Goal: Task Accomplishment & Management: Use online tool/utility

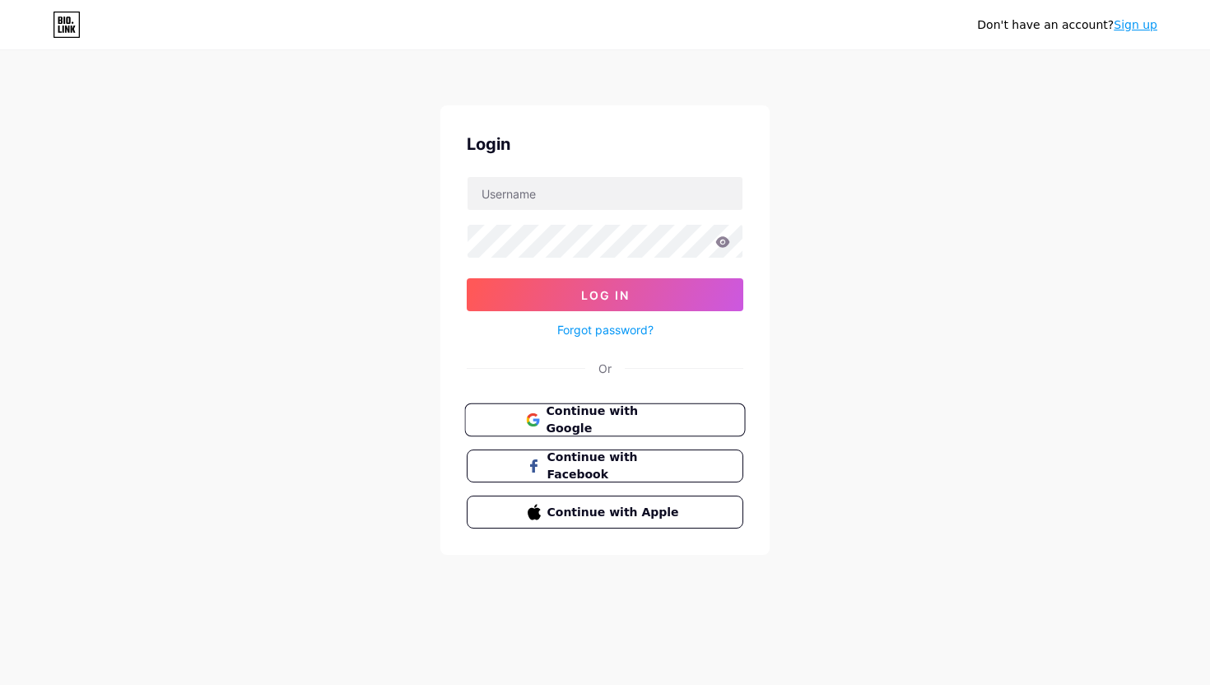
click at [573, 410] on span "Continue with Google" at bounding box center [615, 420] width 138 height 35
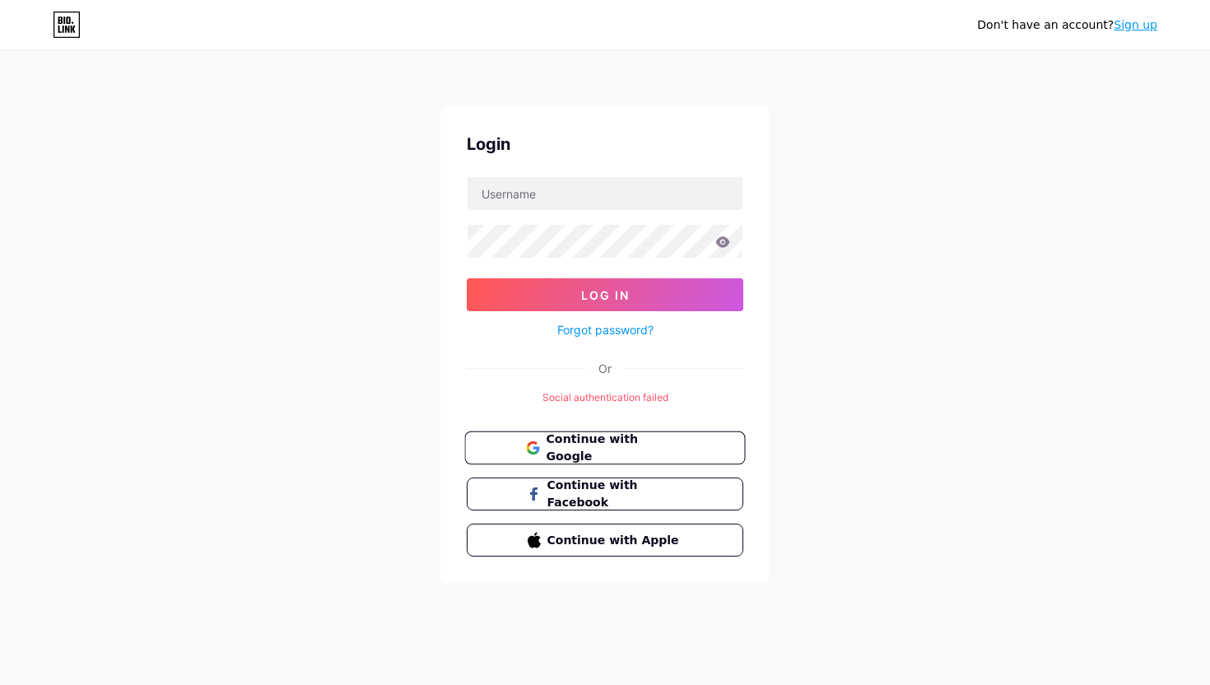
click at [623, 458] on button "Continue with Google" at bounding box center [604, 448] width 281 height 34
click at [612, 450] on span "Continue with Google" at bounding box center [615, 448] width 138 height 35
click at [594, 445] on span "Continue with Google" at bounding box center [615, 448] width 138 height 35
click at [777, 261] on div "Don't have an account? Sign up Login Log In Forgot password? Or Social authenti…" at bounding box center [605, 318] width 1210 height 636
click at [591, 203] on input "text" at bounding box center [605, 193] width 275 height 33
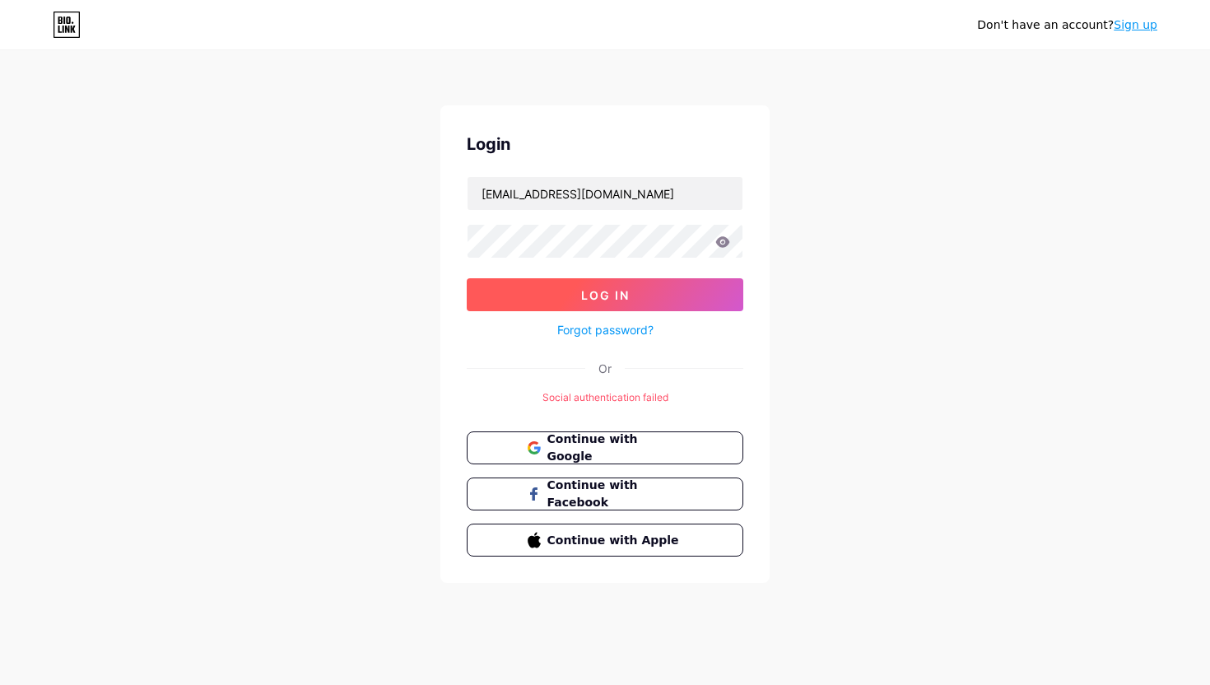
click at [595, 301] on span "Log In" at bounding box center [605, 295] width 49 height 14
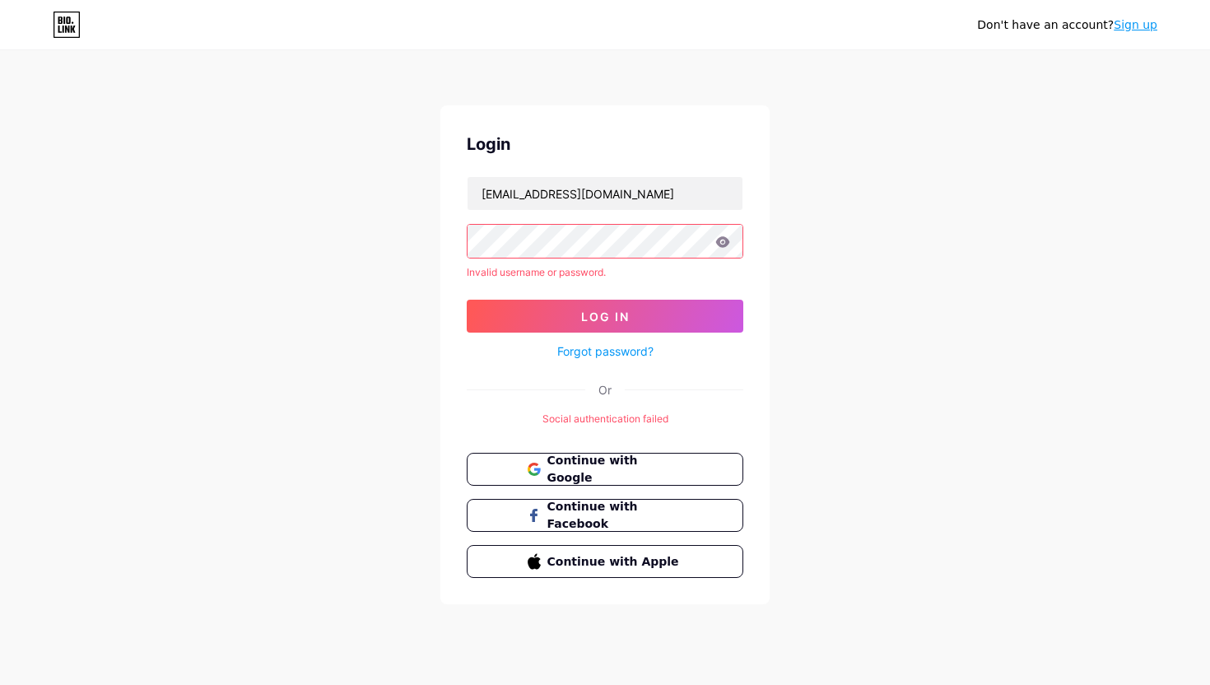
click at [721, 245] on icon at bounding box center [723, 241] width 14 height 11
click at [678, 204] on input "[EMAIL_ADDRESS][DOMAIN_NAME]" at bounding box center [605, 193] width 275 height 33
type input "[EMAIL_ADDRESS][DOMAIN_NAME]"
click at [634, 319] on button "Log In" at bounding box center [605, 316] width 277 height 33
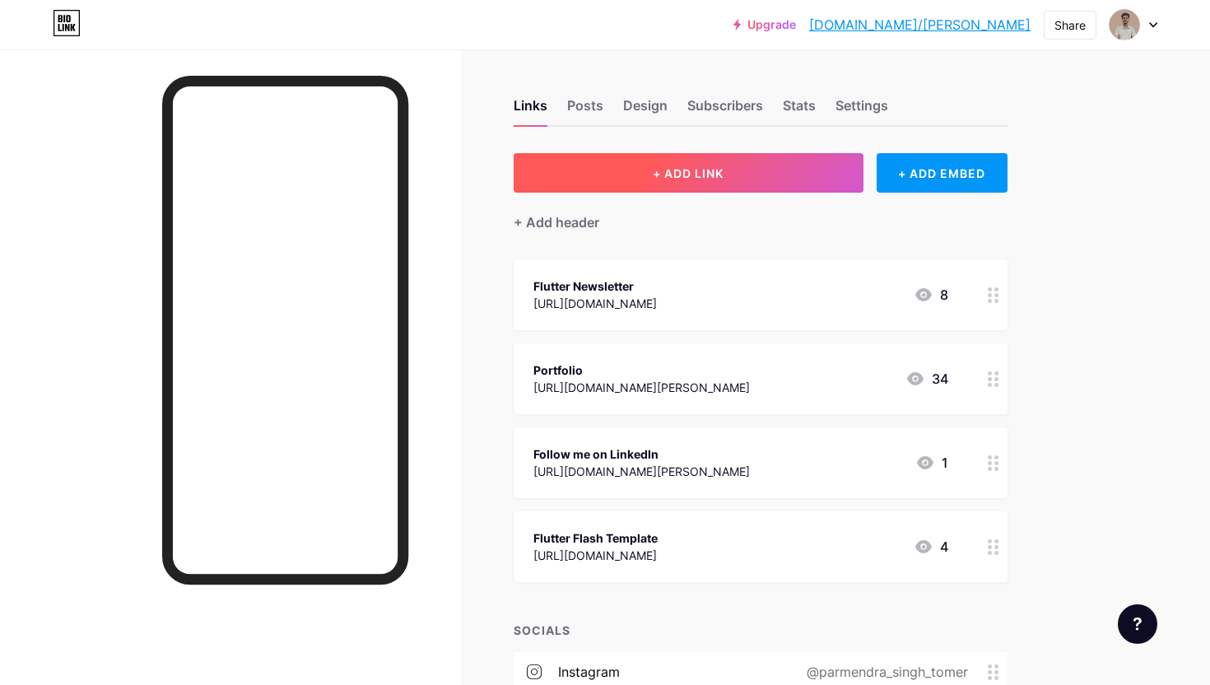
click at [695, 174] on span "+ ADD LINK" at bounding box center [688, 173] width 71 height 14
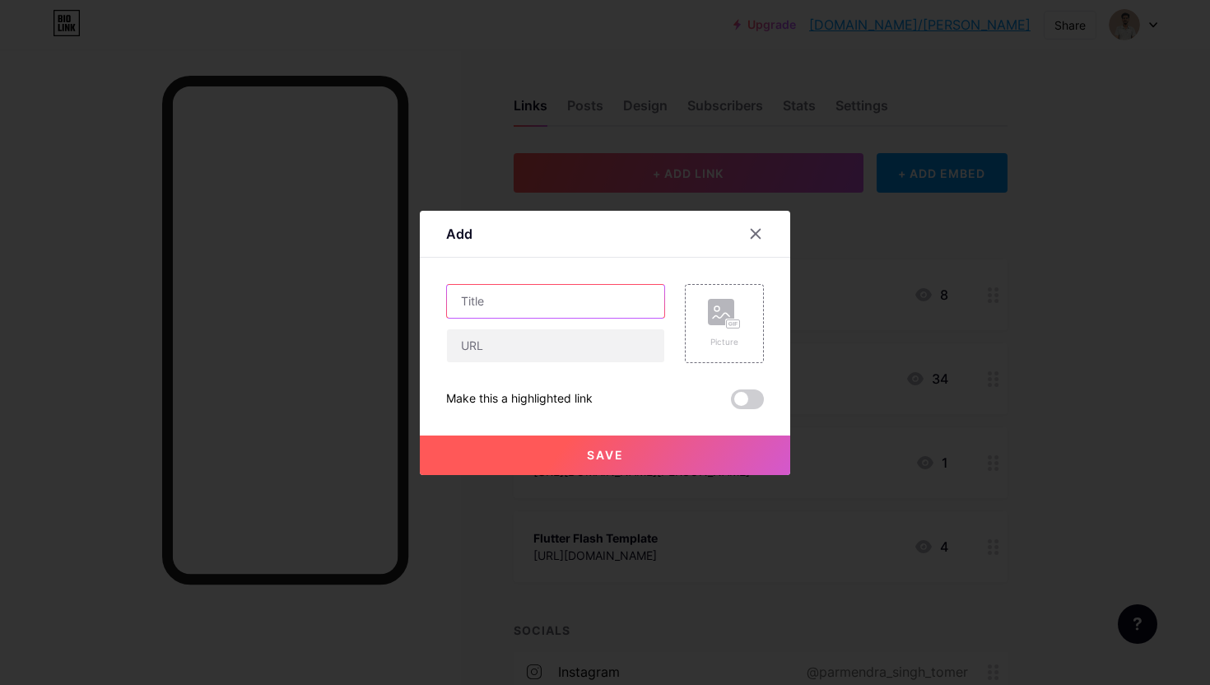
click at [577, 292] on input "text" at bounding box center [555, 301] width 217 height 33
drag, startPoint x: 506, startPoint y: 303, endPoint x: 462, endPoint y: 298, distance: 43.9
click at [462, 298] on input "Quci" at bounding box center [555, 301] width 217 height 33
paste input "ick Hire"
type input "Quick Hire"
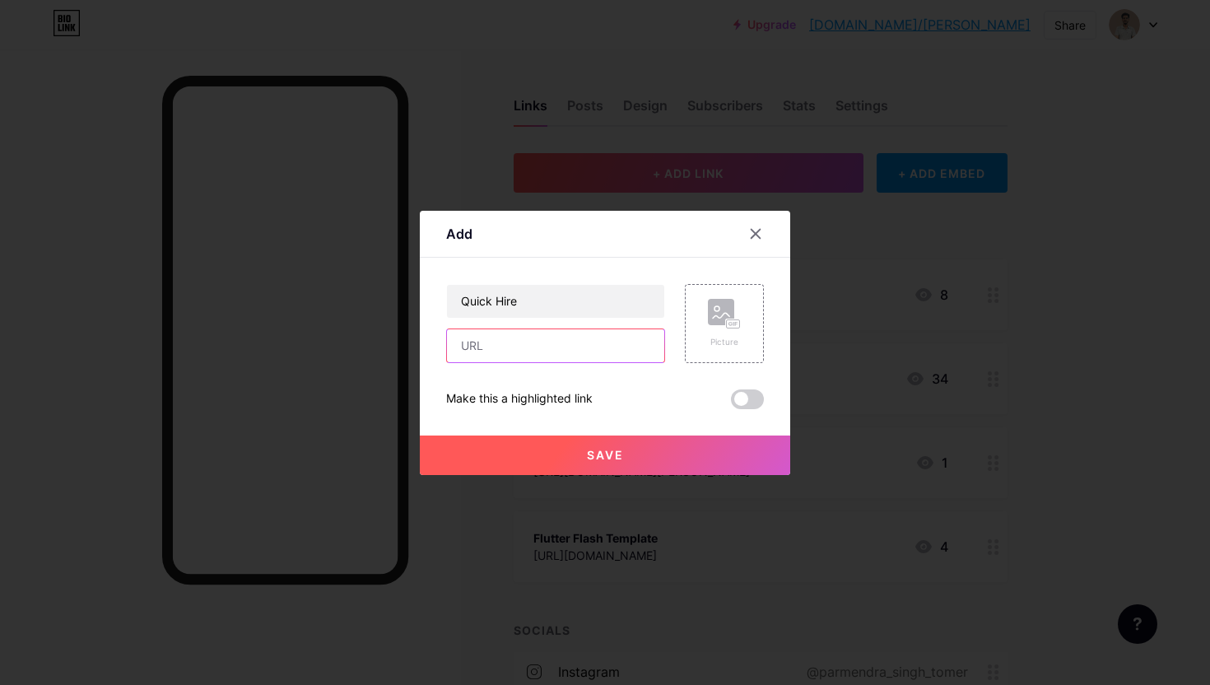
click at [578, 353] on input "text" at bounding box center [555, 345] width 217 height 33
paste input "[URL][DOMAIN_NAME]"
type input "[URL][DOMAIN_NAME]"
click at [657, 450] on button "Save" at bounding box center [605, 456] width 371 height 40
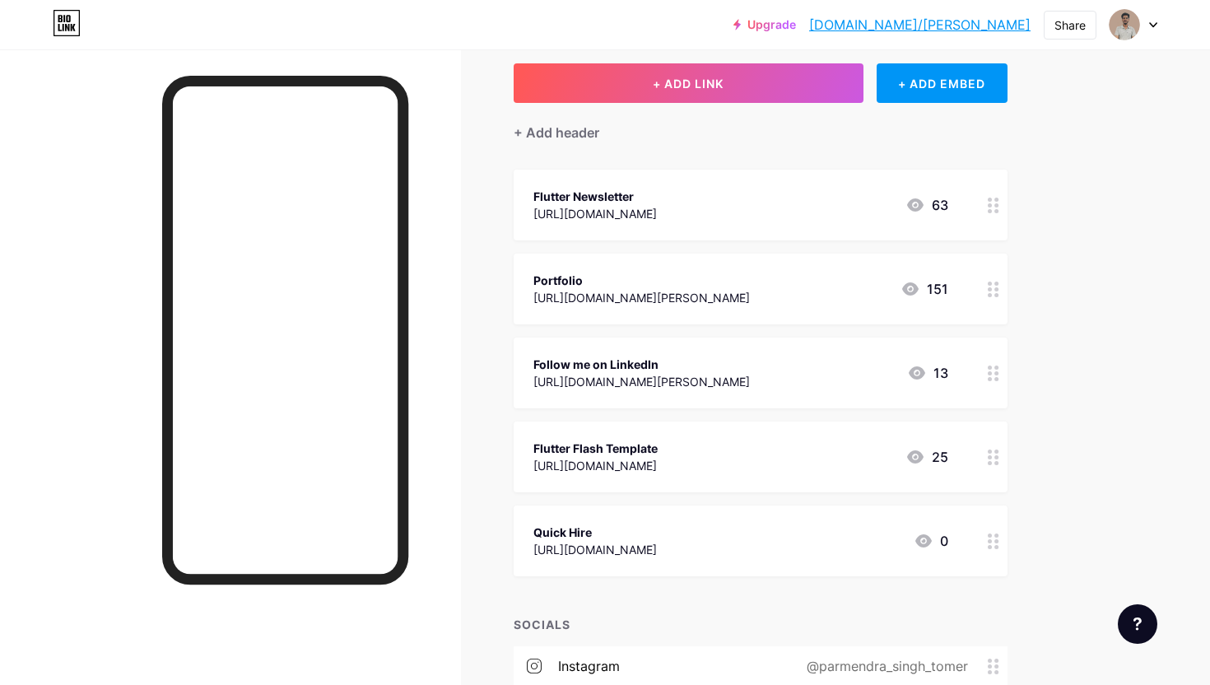
scroll to position [120, 0]
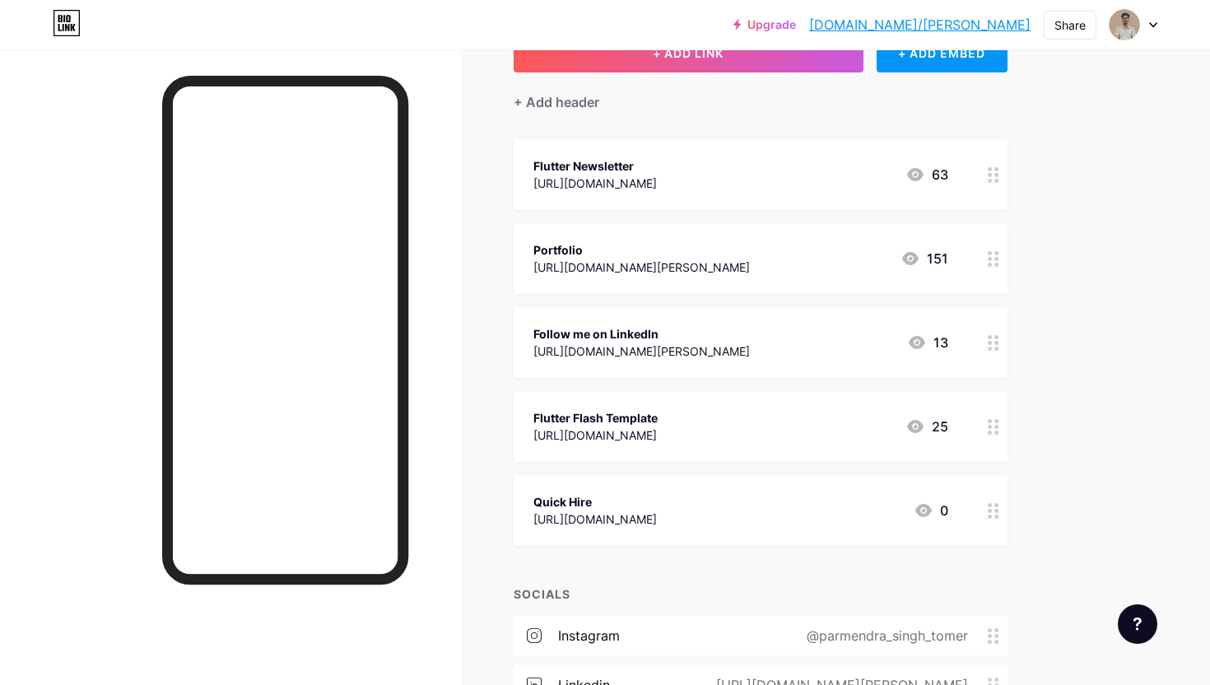
click at [985, 520] on div at bounding box center [994, 510] width 28 height 71
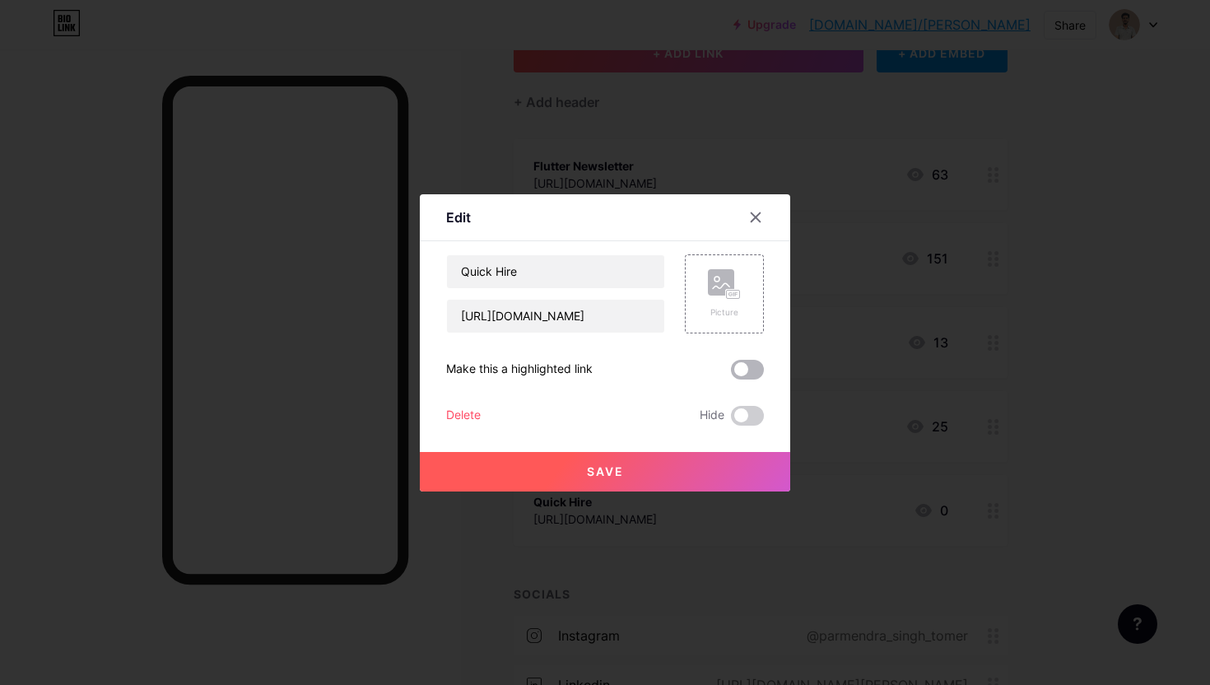
click at [743, 371] on span at bounding box center [747, 370] width 33 height 20
click at [731, 374] on input "checkbox" at bounding box center [731, 374] width 0 height 0
click at [628, 473] on button "Save" at bounding box center [605, 472] width 371 height 40
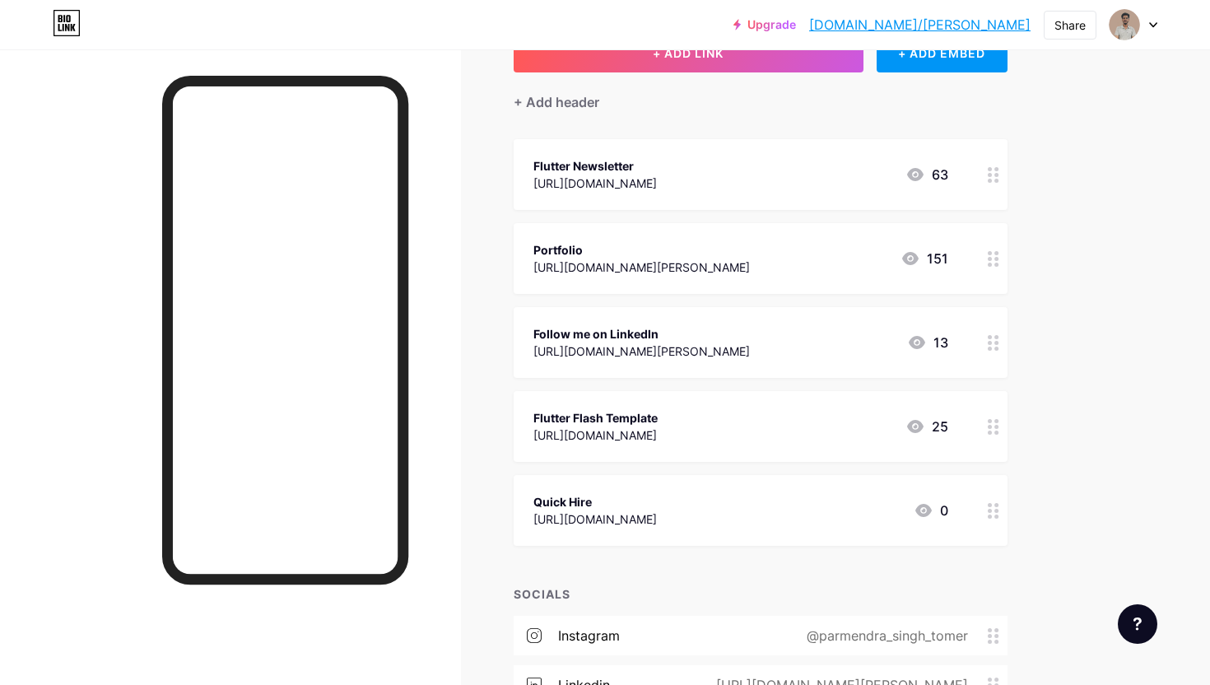
drag, startPoint x: 690, startPoint y: 522, endPoint x: 736, endPoint y: 475, distance: 65.8
click at [736, 475] on div "Quick Hire [URL][DOMAIN_NAME] 0" at bounding box center [761, 510] width 494 height 71
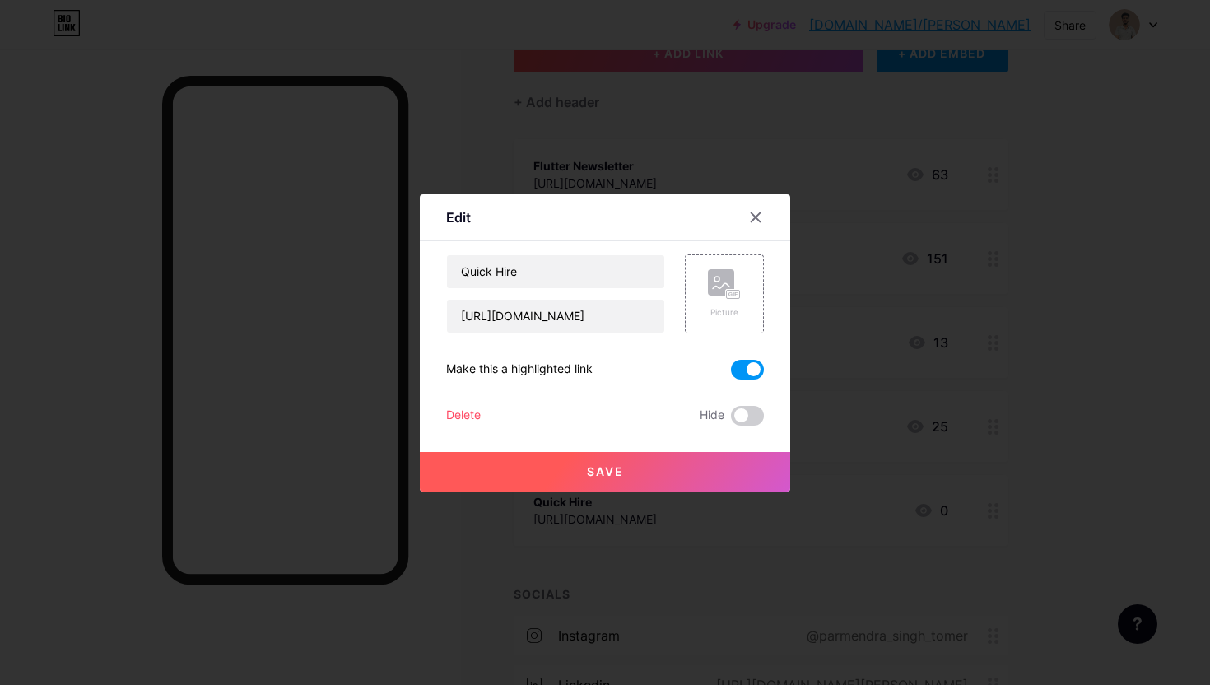
click at [832, 578] on div at bounding box center [605, 342] width 1210 height 685
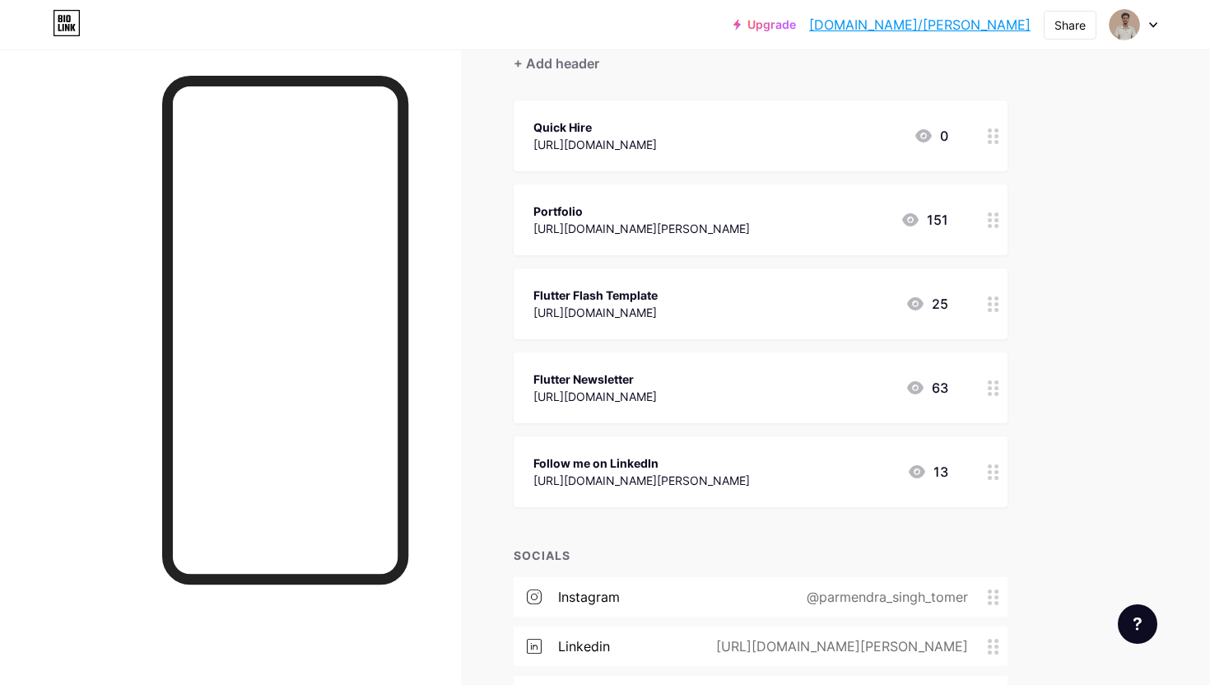
scroll to position [0, 0]
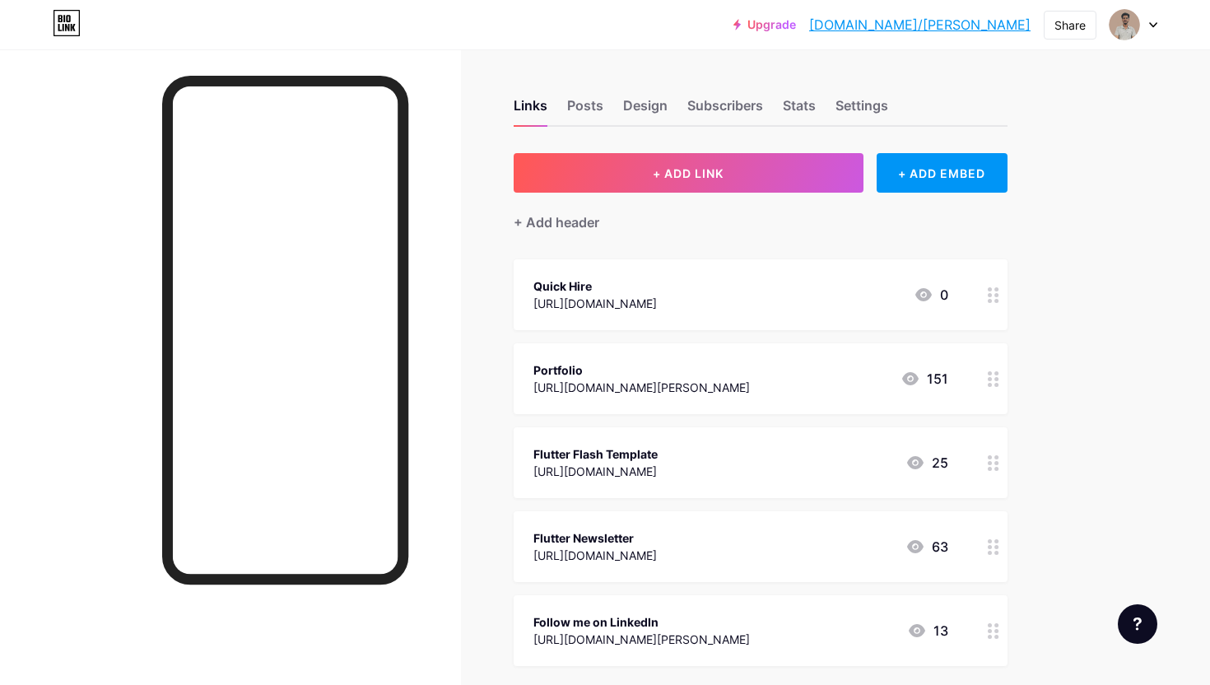
drag, startPoint x: 994, startPoint y: 476, endPoint x: 765, endPoint y: 1, distance: 527.3
